Goal: Task Accomplishment & Management: Use online tool/utility

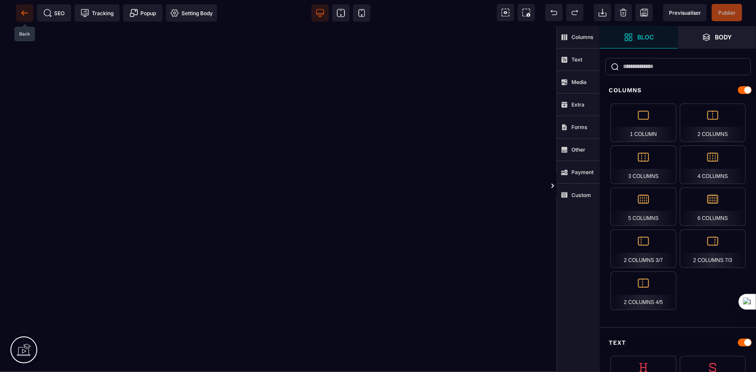
click at [24, 13] on icon at bounding box center [24, 13] width 6 height 0
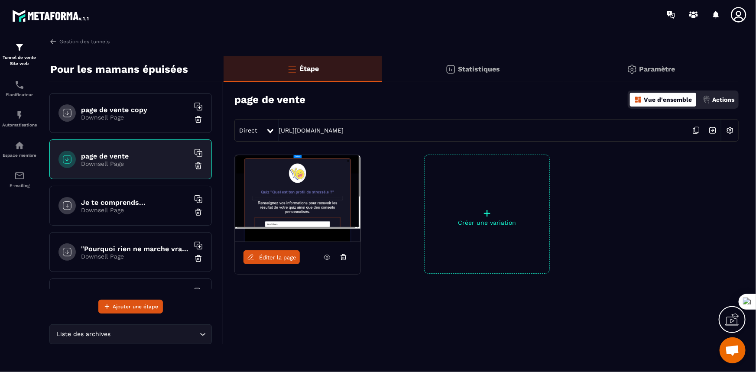
click at [194, 165] on img at bounding box center [198, 166] width 9 height 9
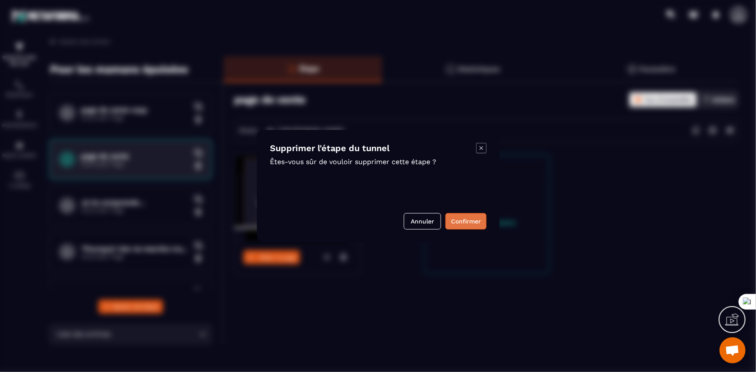
click at [464, 217] on button "Confirmer" at bounding box center [465, 221] width 41 height 16
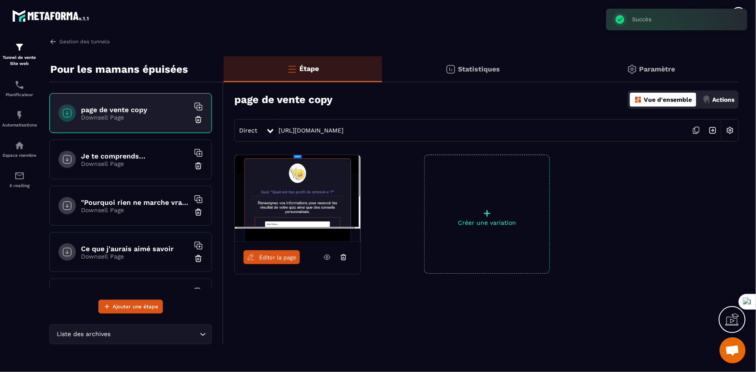
click at [727, 132] on img at bounding box center [729, 130] width 16 height 16
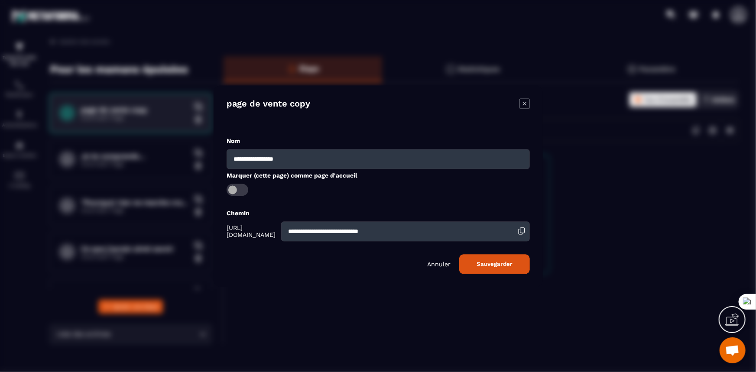
drag, startPoint x: 305, startPoint y: 156, endPoint x: 197, endPoint y: 155, distance: 107.4
click at [197, 155] on section "**********" at bounding box center [378, 186] width 756 height 372
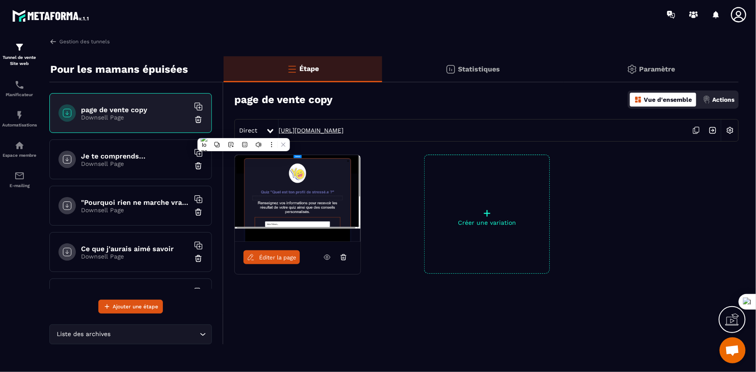
click at [343, 129] on link "[URL][DOMAIN_NAME]" at bounding box center [310, 130] width 65 height 7
click at [267, 259] on span "Éditer la page" at bounding box center [277, 257] width 37 height 6
